Goal: Check status

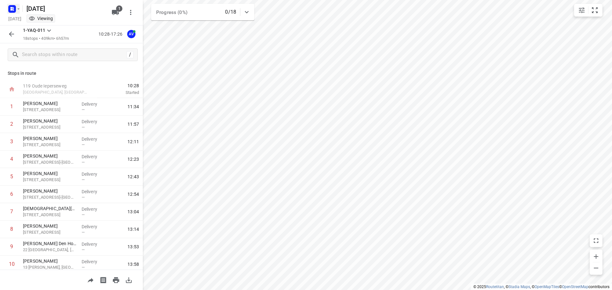
click at [19, 11] on icon "button" at bounding box center [18, 8] width 5 height 5
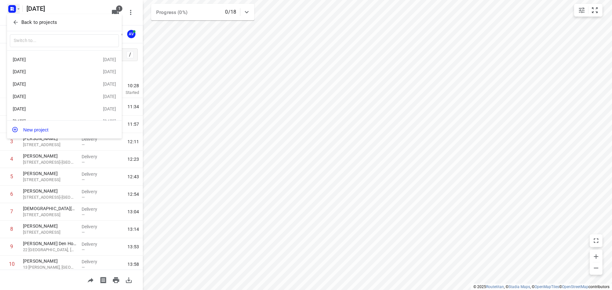
click at [49, 86] on div "[DATE]" at bounding box center [49, 84] width 73 height 5
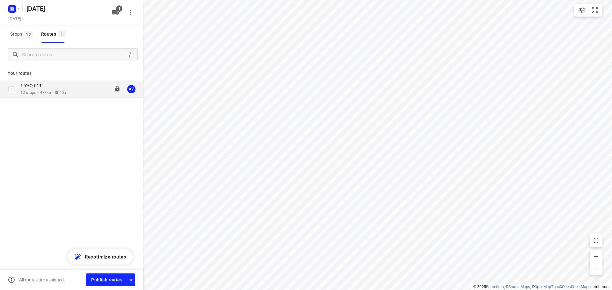
click at [75, 88] on div "1-YAQ-011 12 stops • 478km • 8h40m 09:00-17:59 AV" at bounding box center [81, 89] width 122 height 13
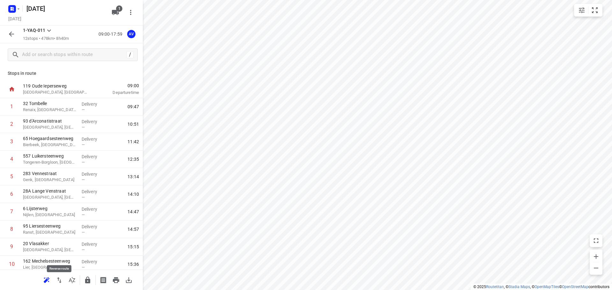
click at [60, 281] on icon "button" at bounding box center [59, 281] width 4 height 6
click at [17, 7] on icon "button" at bounding box center [18, 8] width 5 height 5
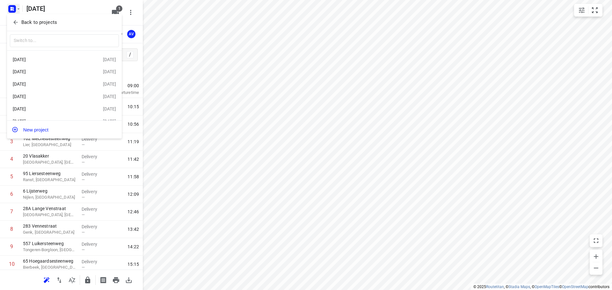
click at [55, 72] on div "[DATE]" at bounding box center [49, 71] width 73 height 5
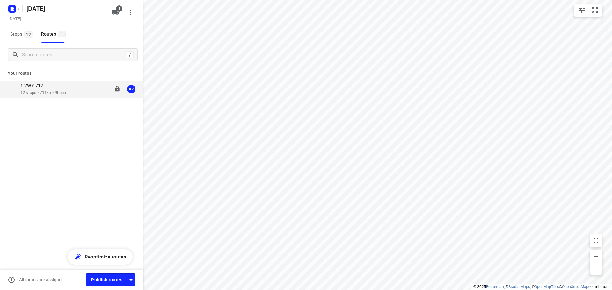
click at [72, 91] on div "1-VWX-712 12 stops • 711km • 9h55m 09:00-19:39 AV" at bounding box center [81, 89] width 122 height 13
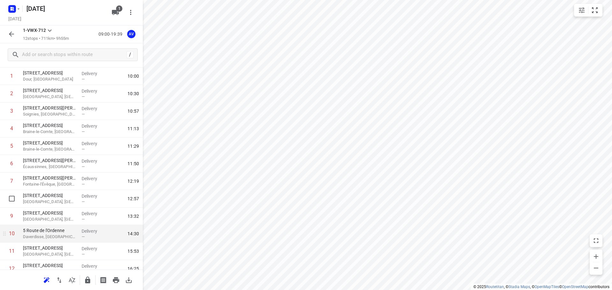
scroll to position [56, 0]
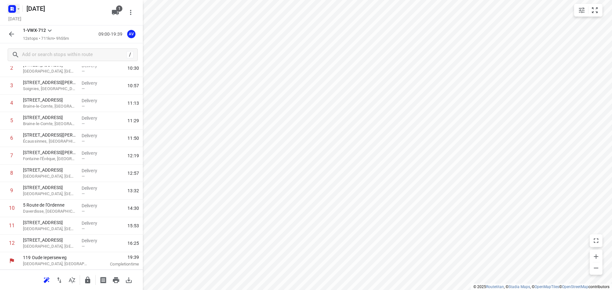
click at [12, 9] on rect "button" at bounding box center [12, 9] width 8 height 8
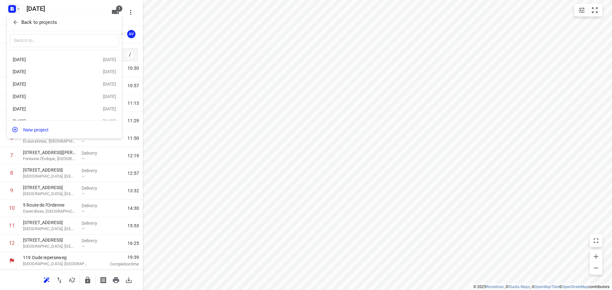
click at [54, 60] on div "[DATE]" at bounding box center [49, 59] width 73 height 5
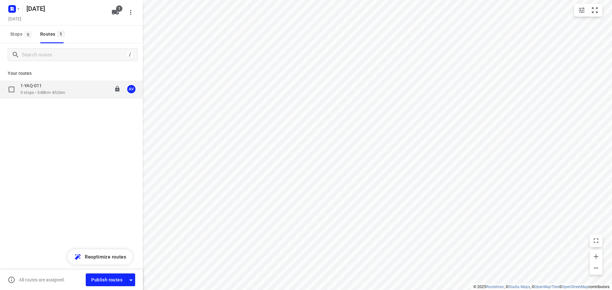
click at [70, 89] on div "1-YAQ-011 9 stops • 548km • 8h26m 09:00-17:36 AV" at bounding box center [81, 89] width 122 height 13
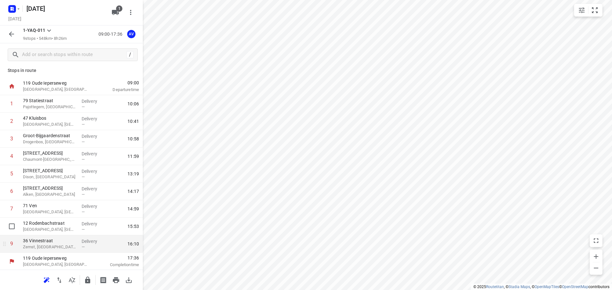
scroll to position [4, 0]
click at [17, 8] on icon "button" at bounding box center [18, 8] width 5 height 5
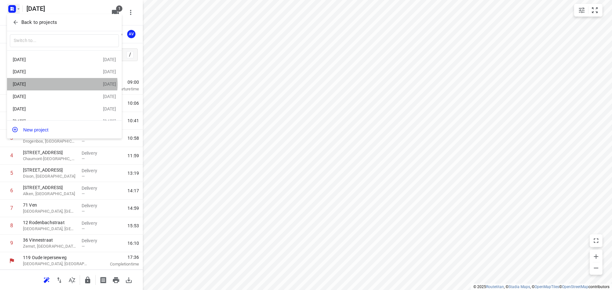
click at [60, 85] on div "[DATE]" at bounding box center [49, 84] width 73 height 5
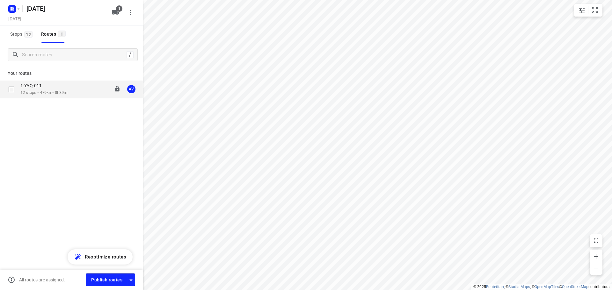
click at [81, 90] on div "1-YAQ-011 12 stops • 479km • 8h39m 09:00-17:59 AV" at bounding box center [81, 89] width 122 height 13
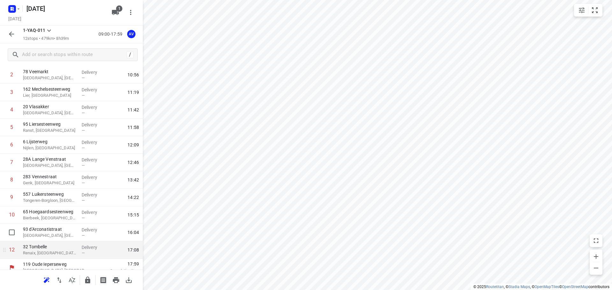
scroll to position [56, 0]
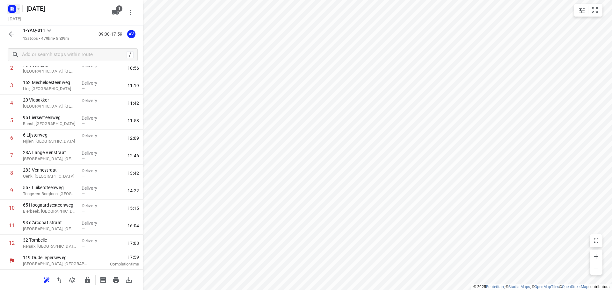
click at [16, 6] on rect "button" at bounding box center [12, 9] width 8 height 8
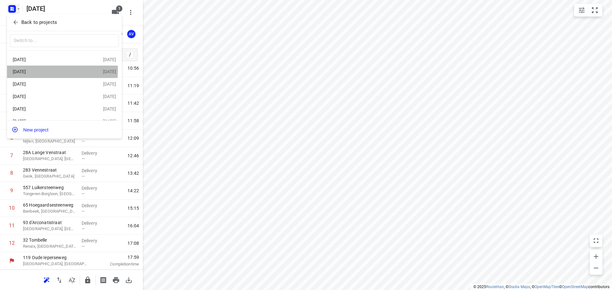
click at [61, 71] on div "[DATE]" at bounding box center [49, 71] width 73 height 5
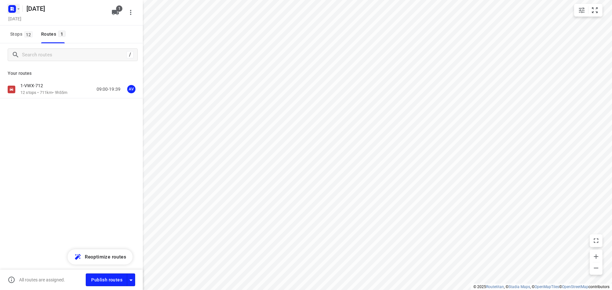
click at [15, 7] on rect "button" at bounding box center [12, 9] width 8 height 8
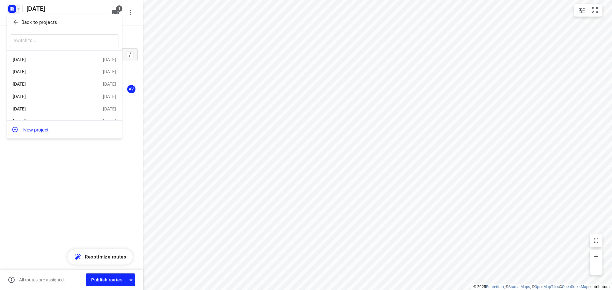
click at [68, 58] on div "[DATE]" at bounding box center [49, 59] width 73 height 5
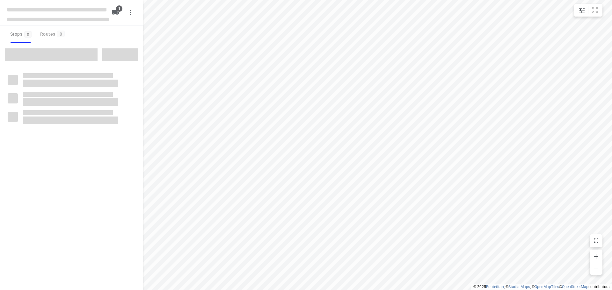
type input "distance"
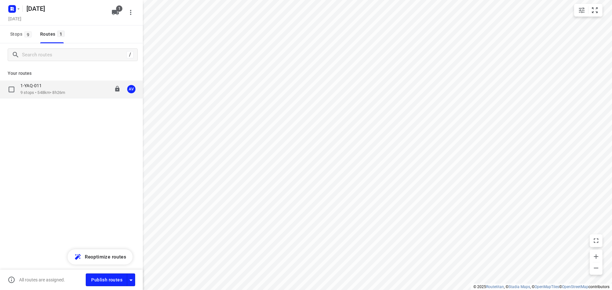
click at [65, 87] on div "1-YAQ-011" at bounding box center [42, 86] width 45 height 7
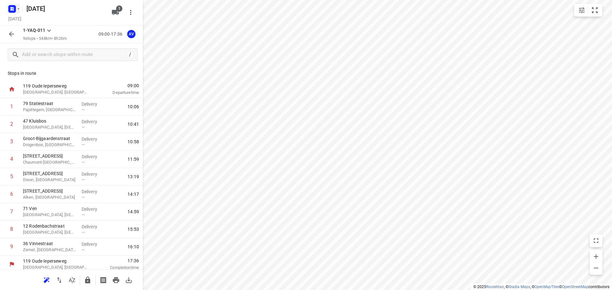
click at [18, 8] on icon "button" at bounding box center [18, 8] width 5 height 5
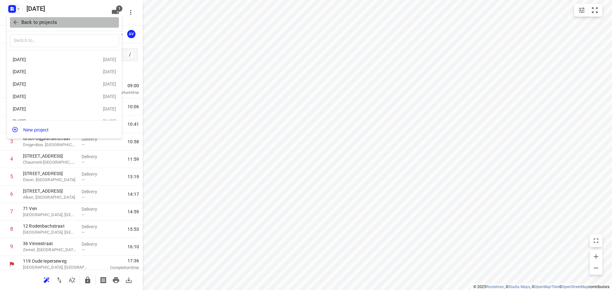
click at [64, 23] on span "Back to projects" at bounding box center [64, 22] width 104 height 7
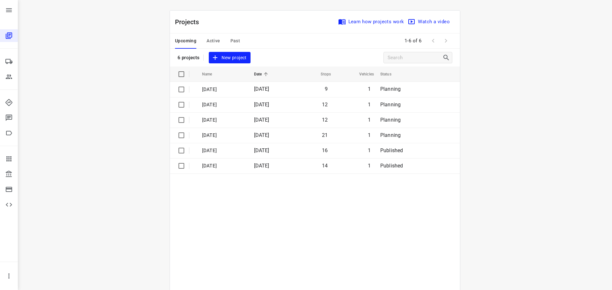
click at [234, 40] on span "Past" at bounding box center [235, 41] width 10 height 8
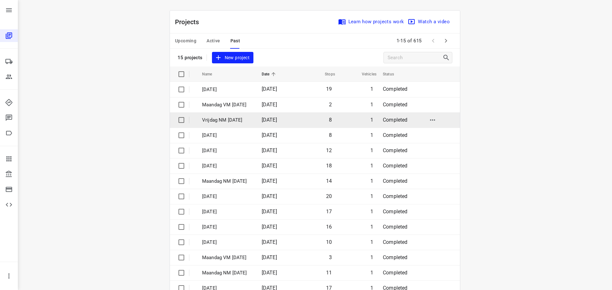
click at [252, 122] on p "Vrijdag NM [DATE]" at bounding box center [227, 120] width 50 height 7
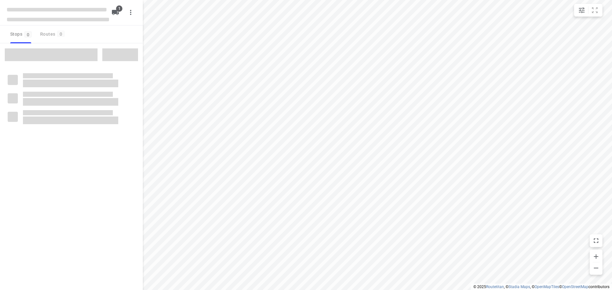
type input "distance"
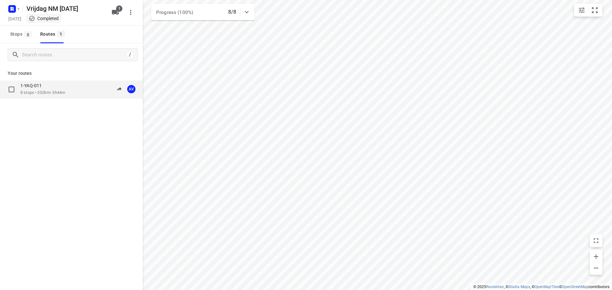
click at [69, 89] on div "1-YAQ-011 8 stops • 352km • 5h44m 09:43-16:39 AV" at bounding box center [81, 89] width 122 height 13
